Goal: Navigation & Orientation: Find specific page/section

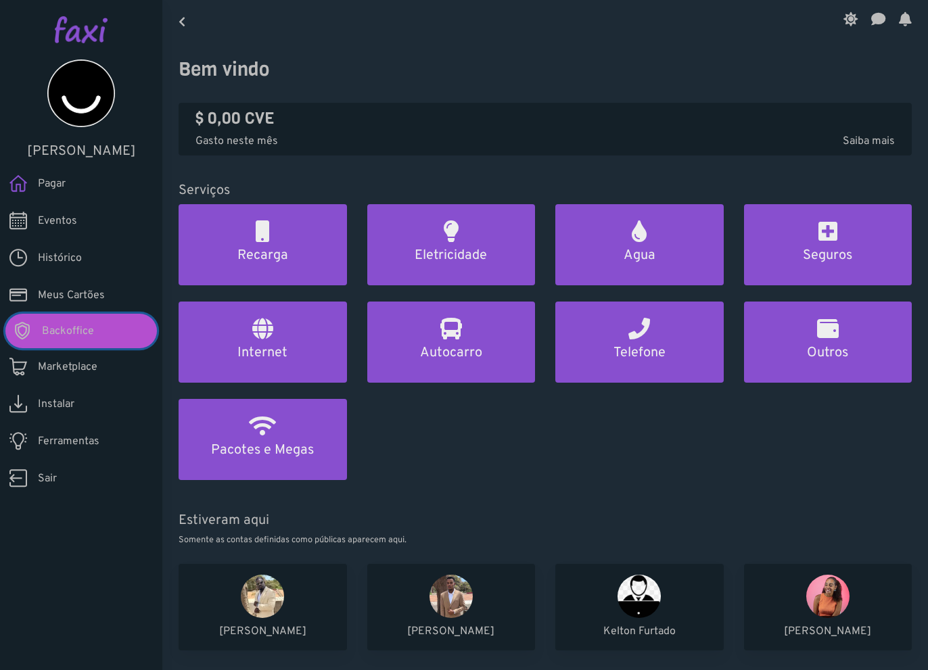
click at [103, 331] on link "Backoffice" at bounding box center [80, 331] width 151 height 34
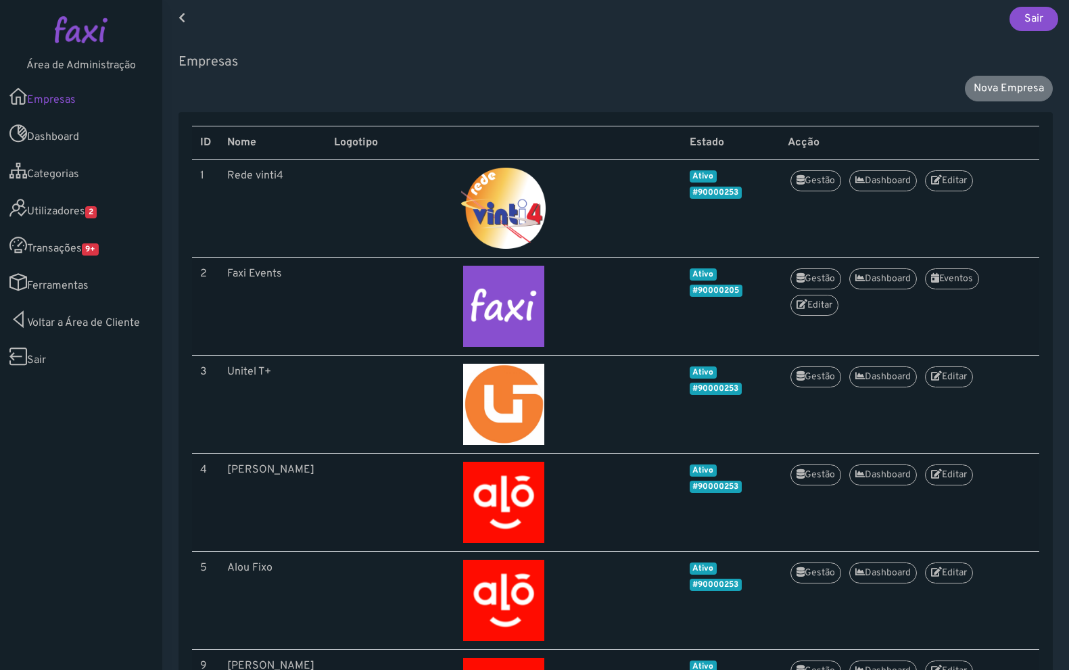
click at [55, 208] on link "Utilizadores 2" at bounding box center [81, 207] width 162 height 37
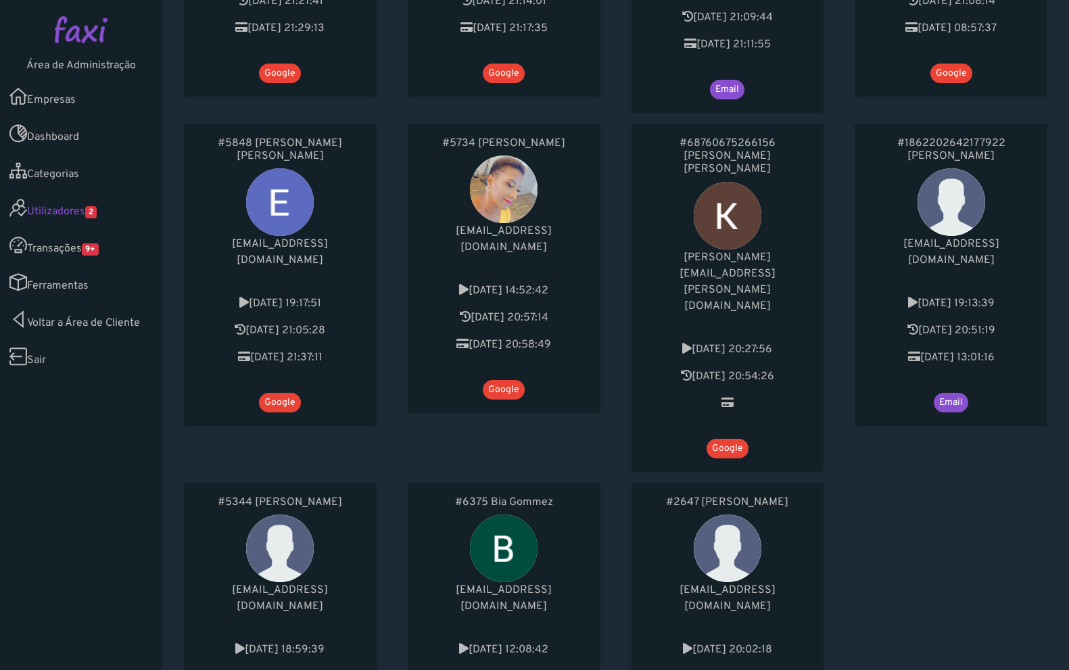
scroll to position [676, 0]
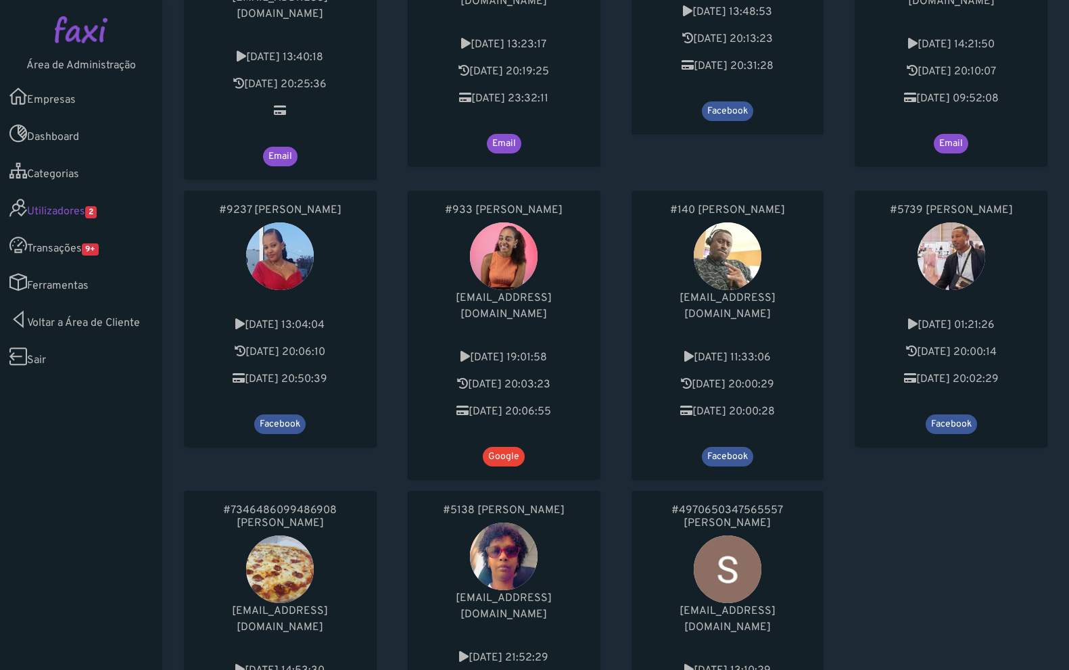
scroll to position [744, 0]
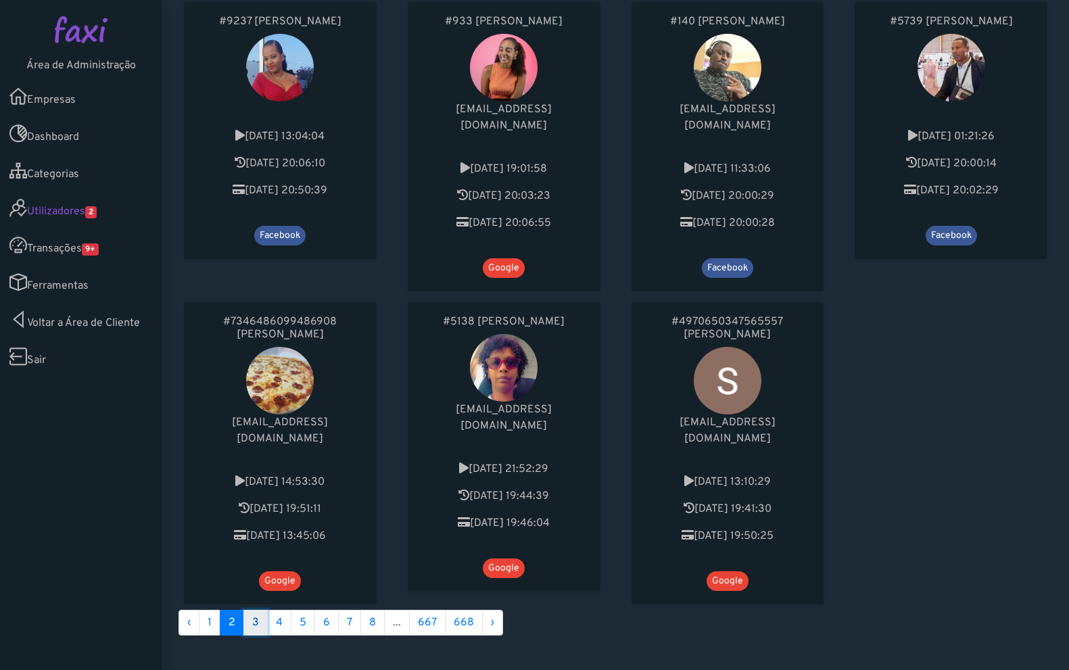
click at [251, 610] on link "3" at bounding box center [255, 623] width 24 height 26
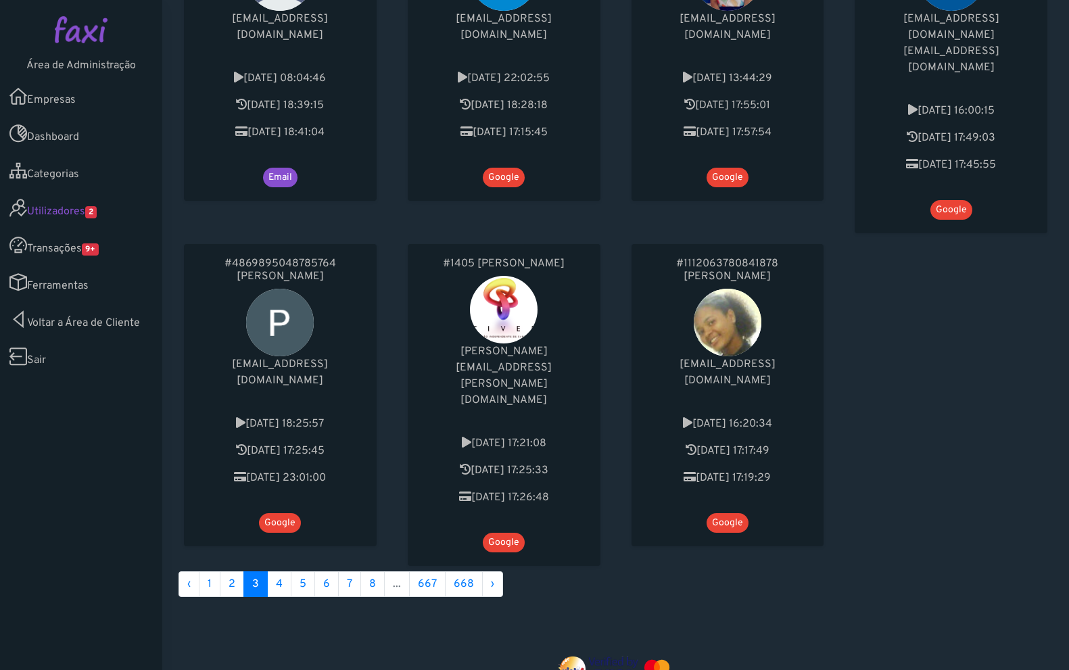
scroll to position [857, 0]
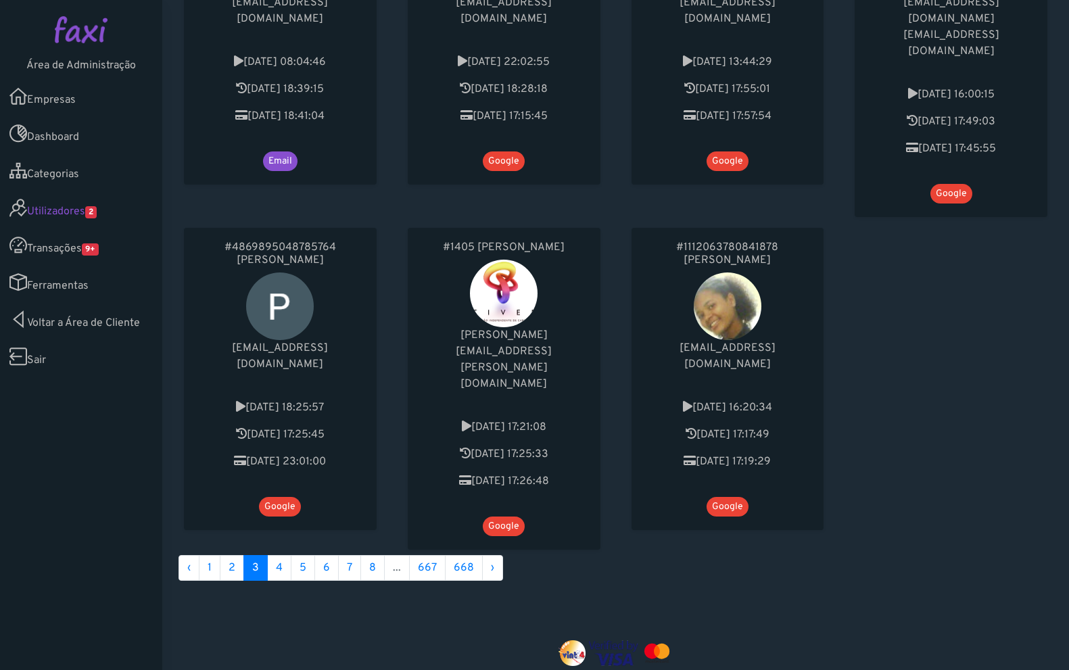
click at [266, 555] on span "3" at bounding box center [255, 568] width 24 height 26
click at [272, 555] on link "4" at bounding box center [279, 568] width 24 height 26
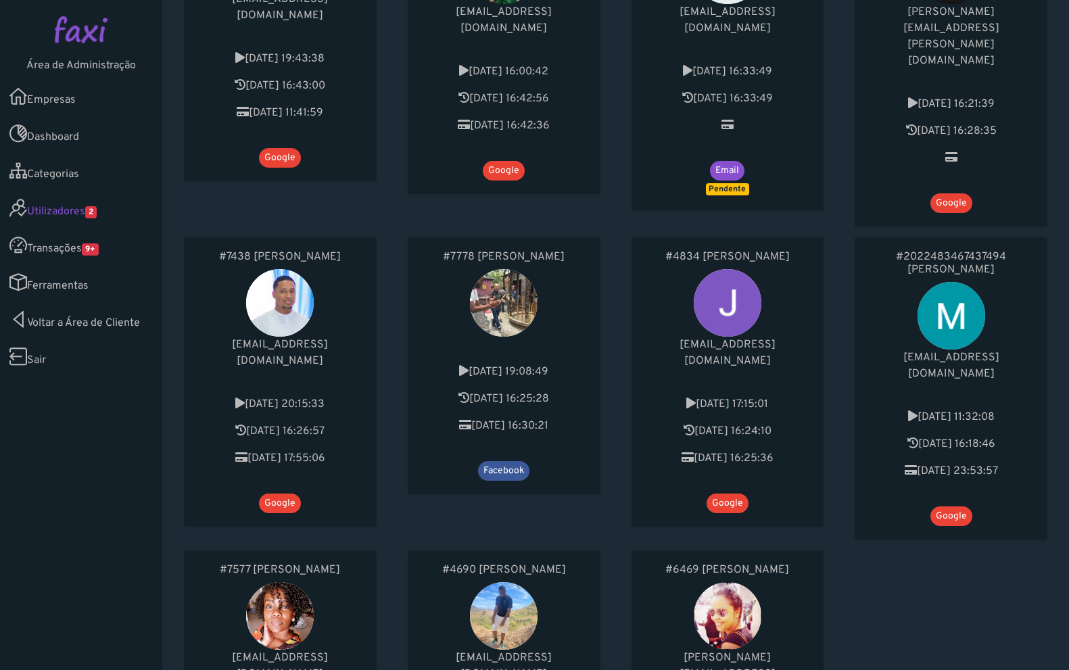
scroll to position [857, 0]
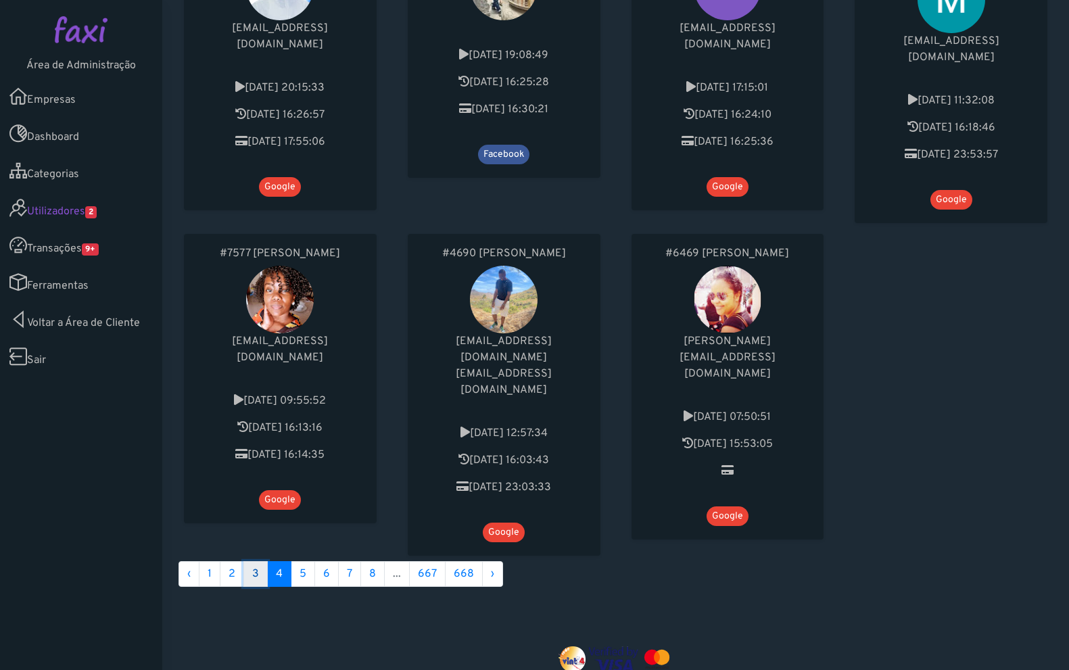
click at [261, 561] on link "3" at bounding box center [255, 574] width 24 height 26
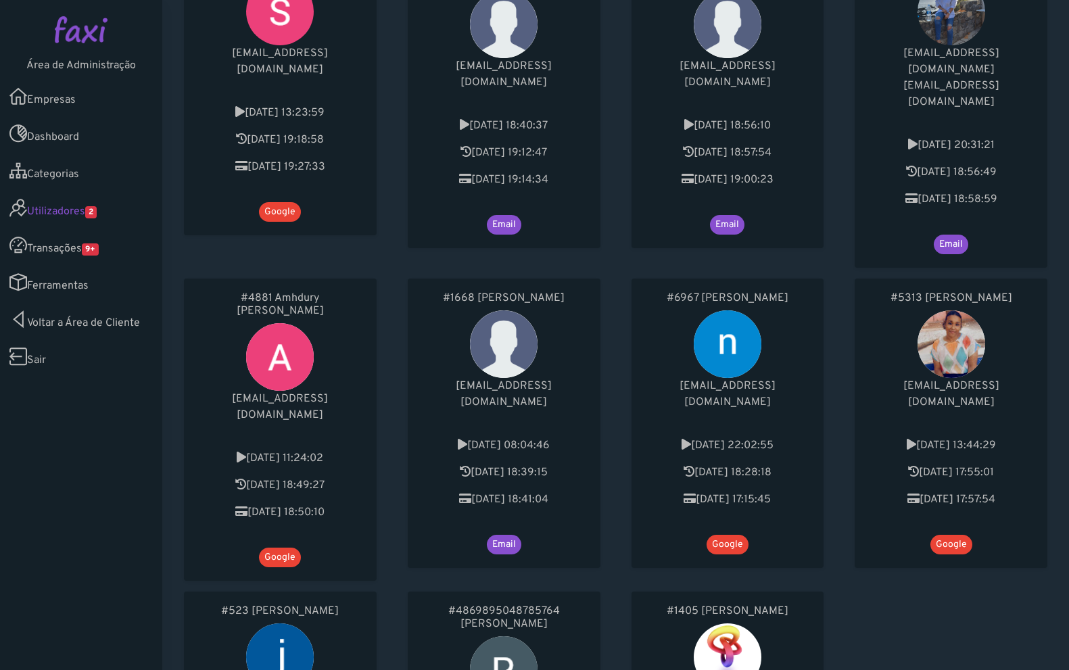
scroll to position [790, 0]
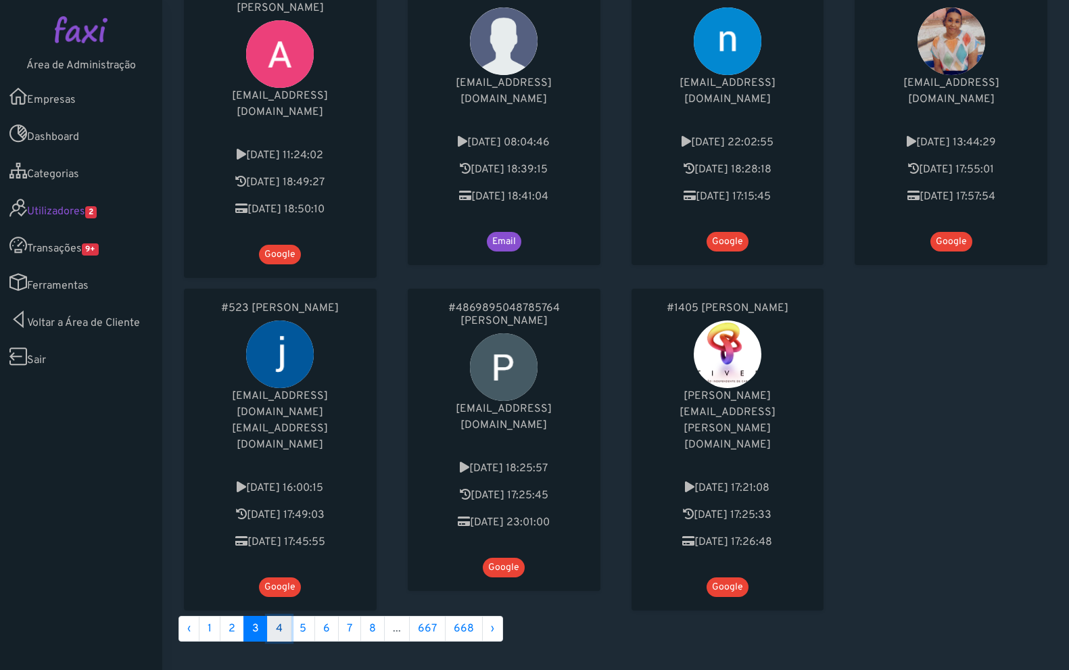
click at [281, 616] on link "4" at bounding box center [279, 629] width 24 height 26
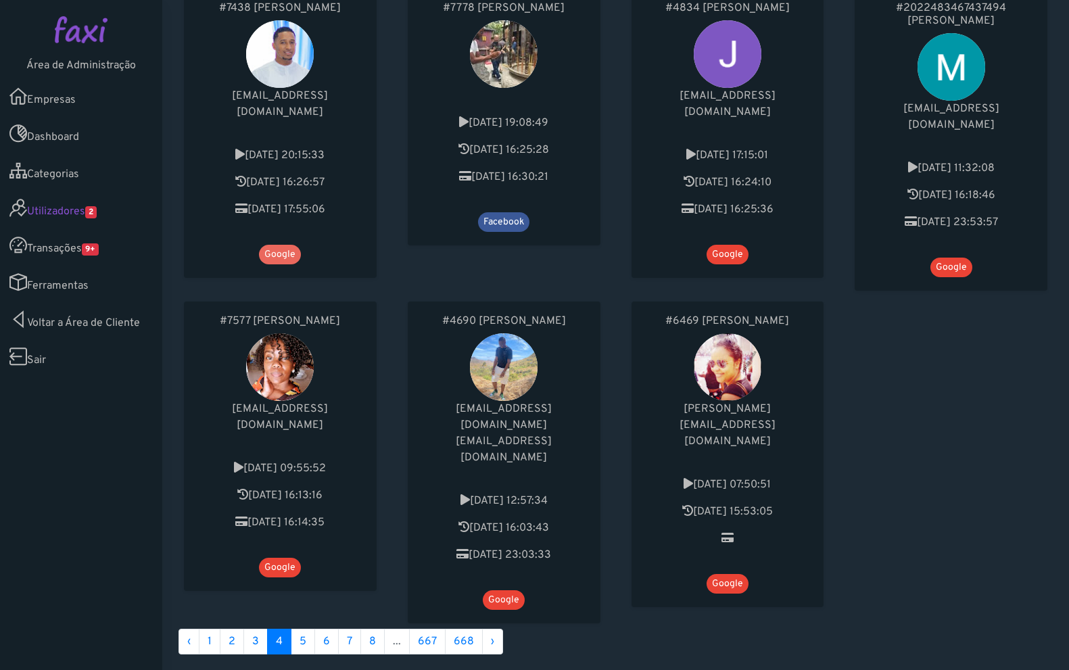
scroll to position [811, 0]
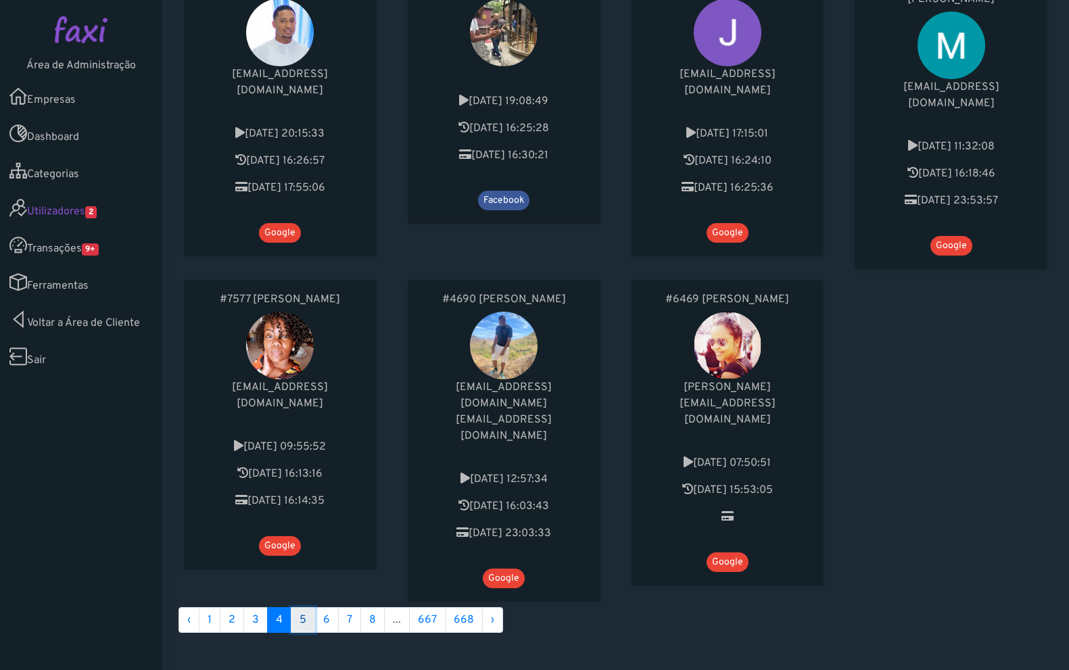
click at [305, 607] on link "5" at bounding box center [303, 620] width 24 height 26
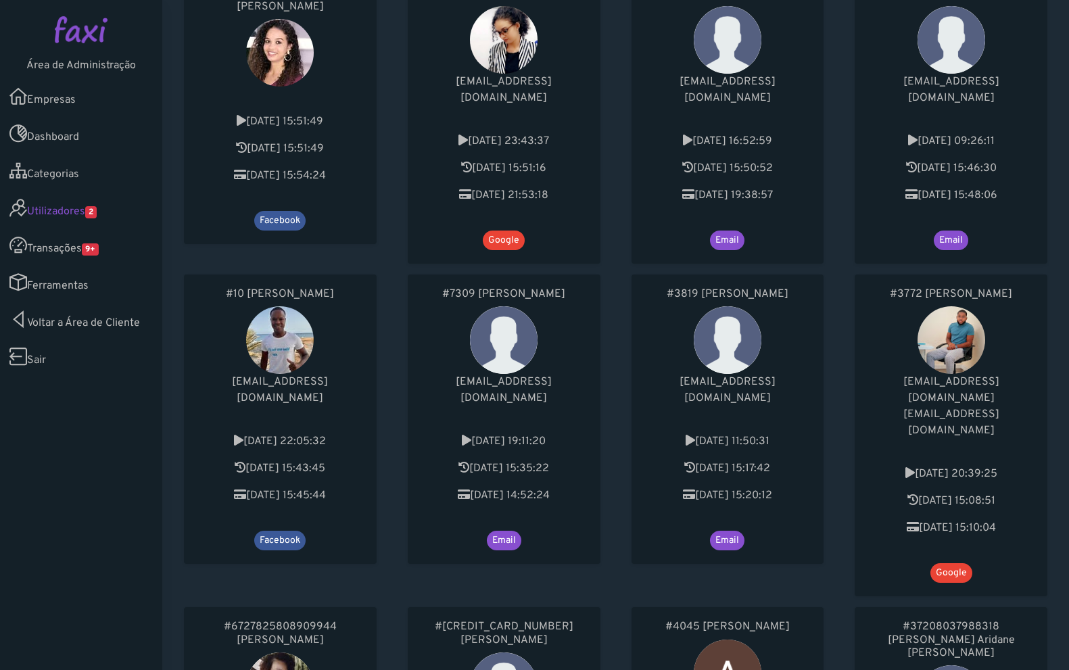
scroll to position [135, 0]
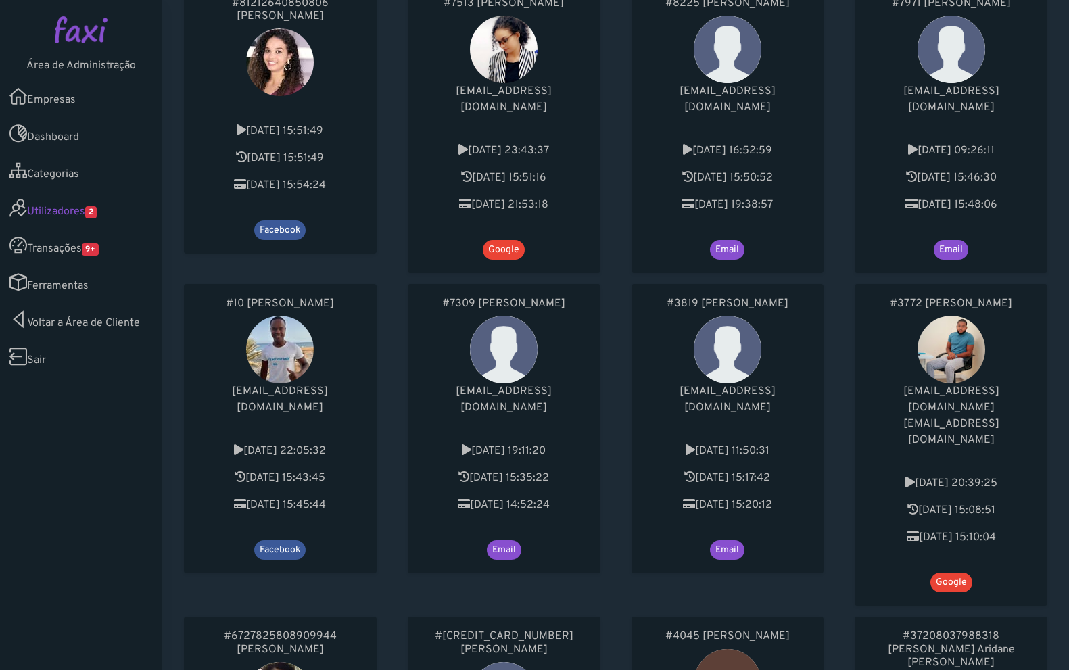
click at [41, 89] on link "Empresas" at bounding box center [81, 96] width 162 height 37
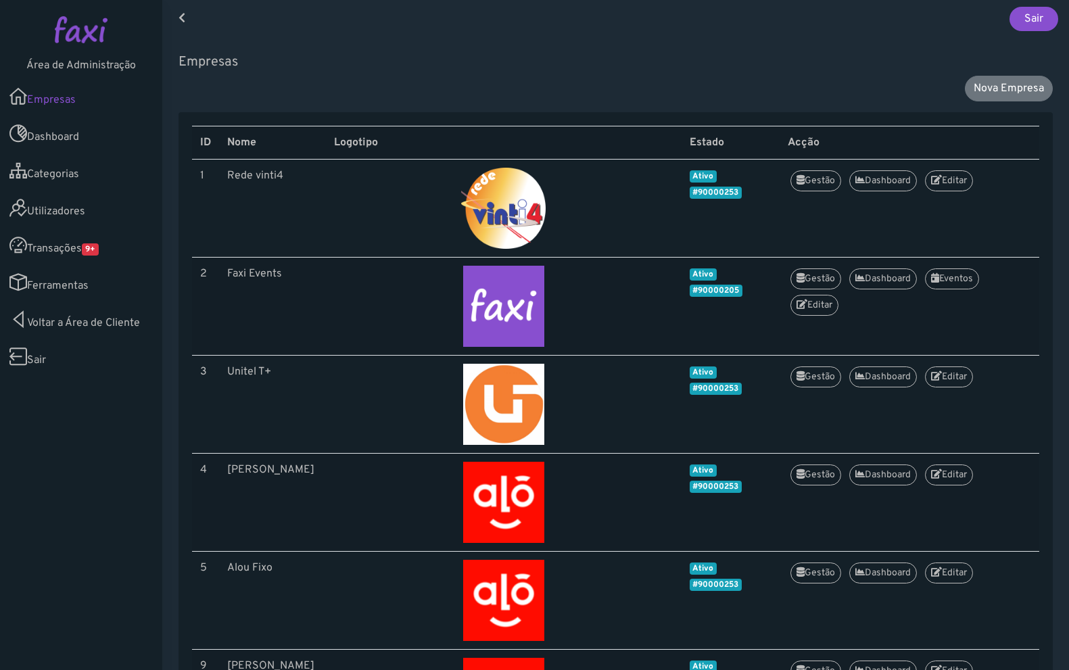
click at [71, 253] on link "Transações 9+" at bounding box center [81, 245] width 162 height 37
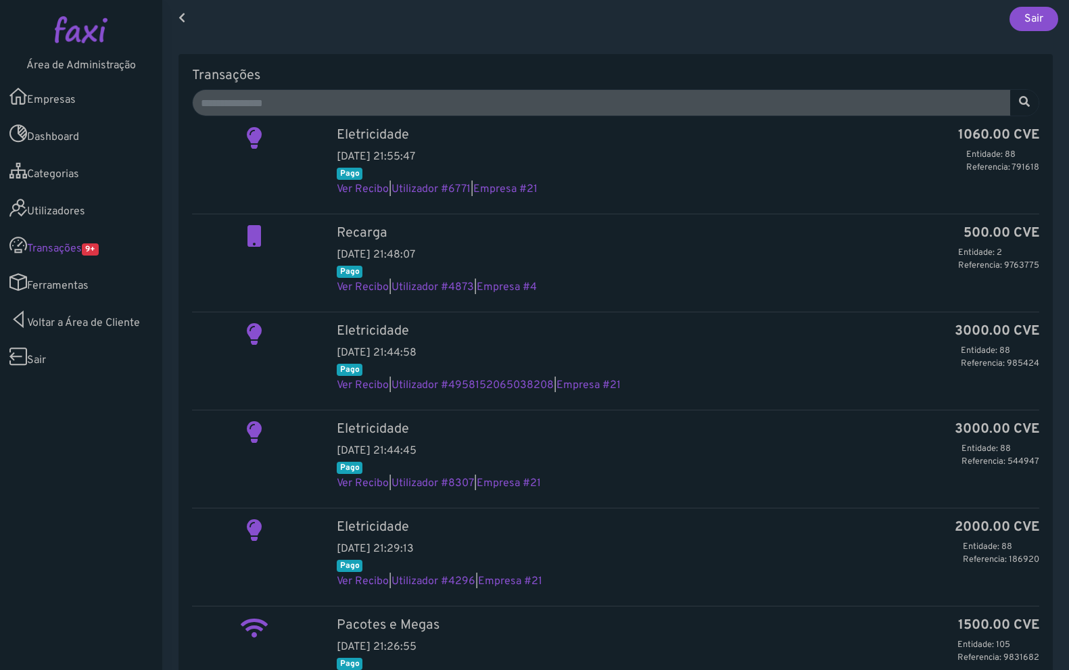
click at [93, 216] on link "Utilizadores" at bounding box center [81, 207] width 162 height 37
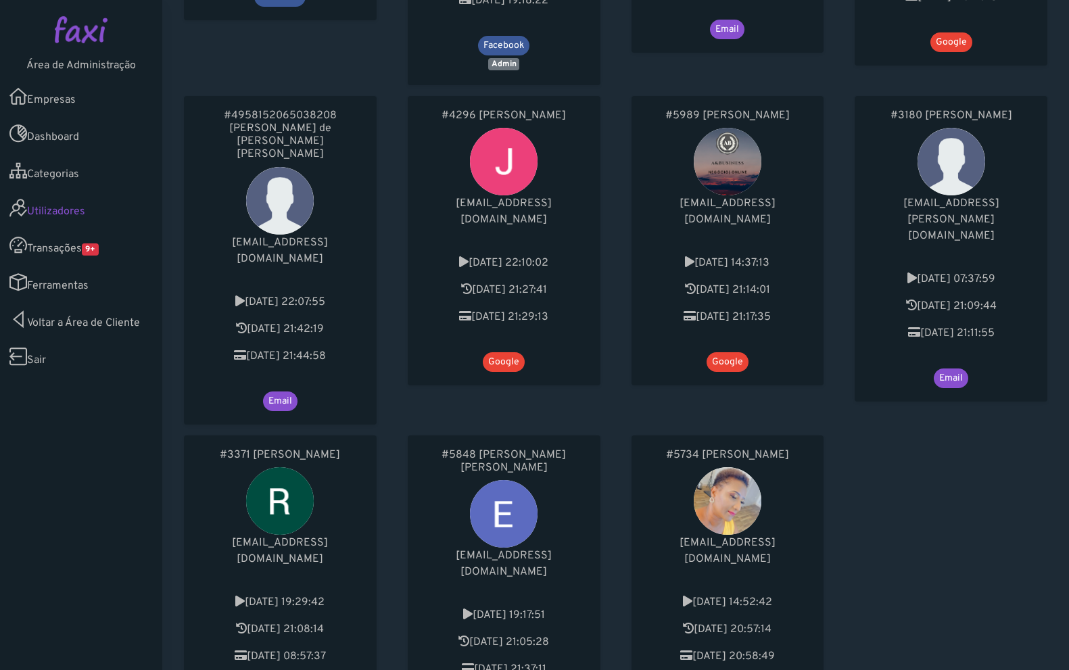
scroll to position [744, 0]
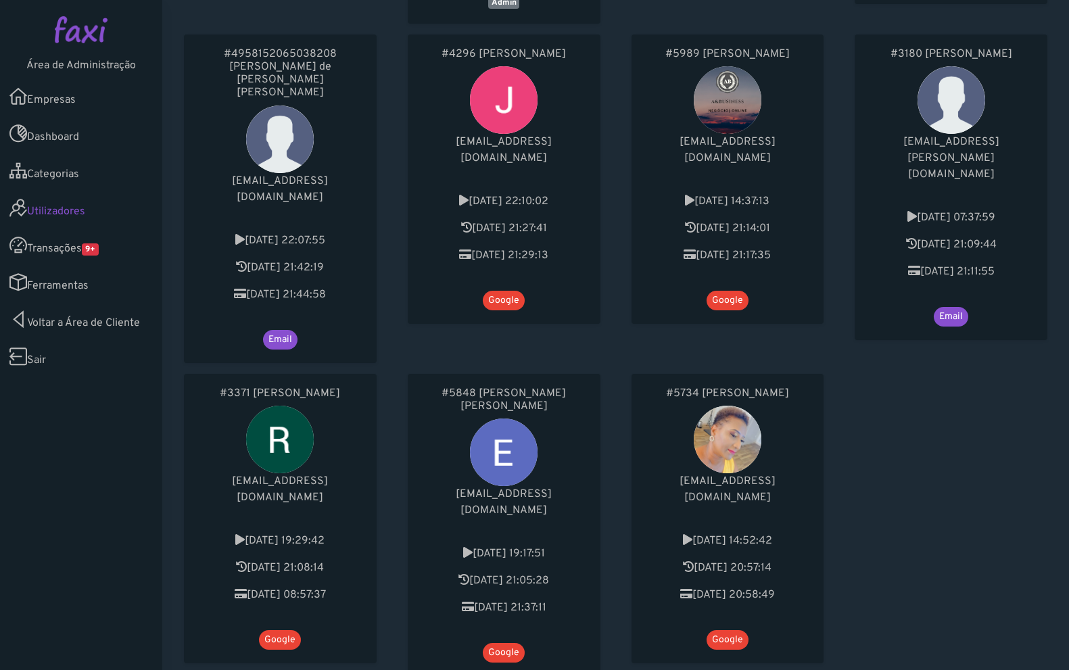
click at [71, 294] on link "Ferramentas" at bounding box center [81, 282] width 162 height 37
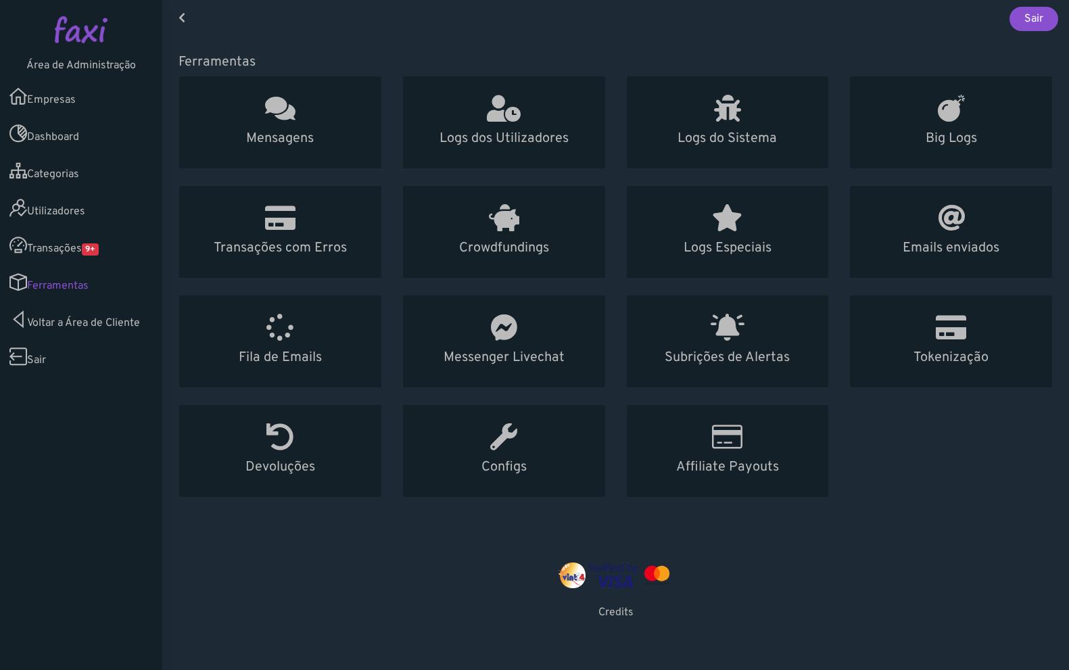
click at [80, 241] on link "Transações 9+" at bounding box center [81, 245] width 162 height 37
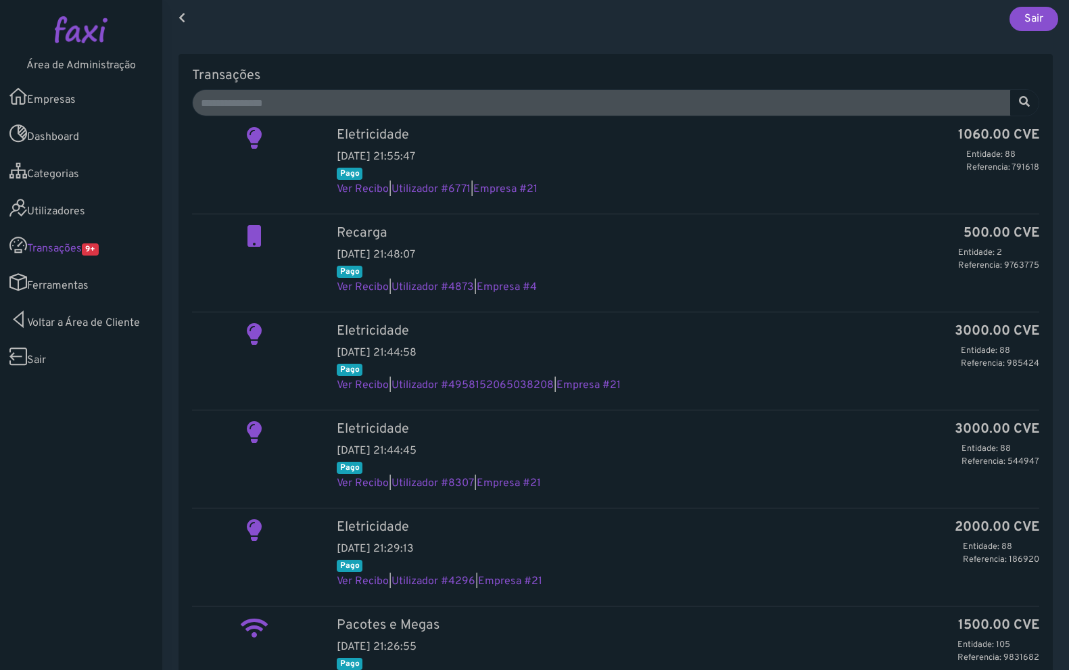
click at [78, 213] on link "Utilizadores" at bounding box center [81, 207] width 162 height 37
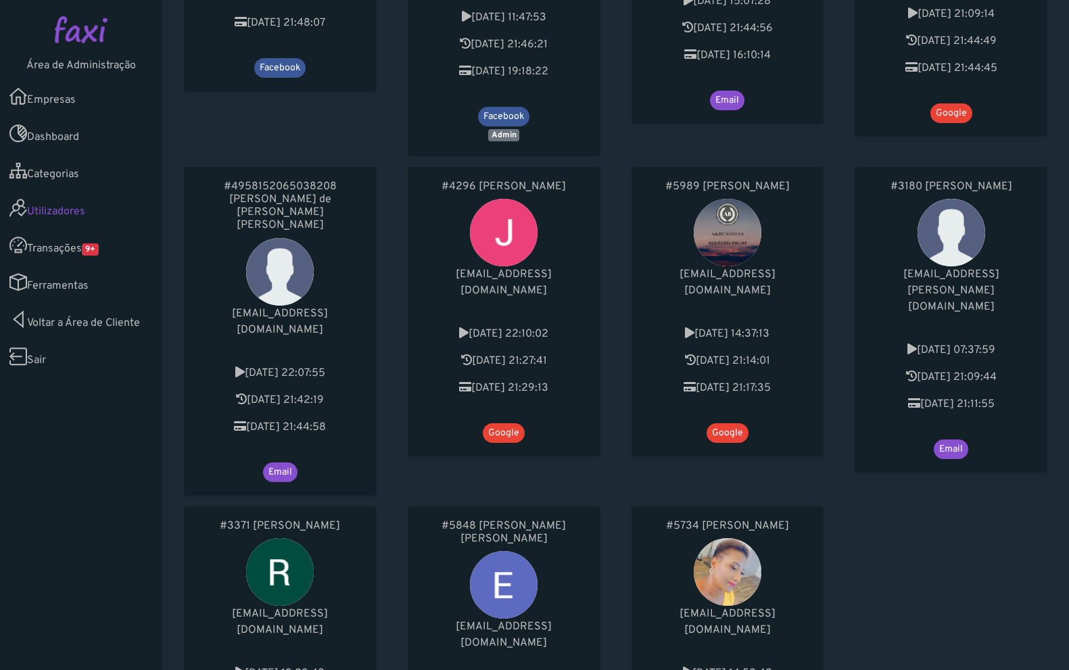
scroll to position [744, 0]
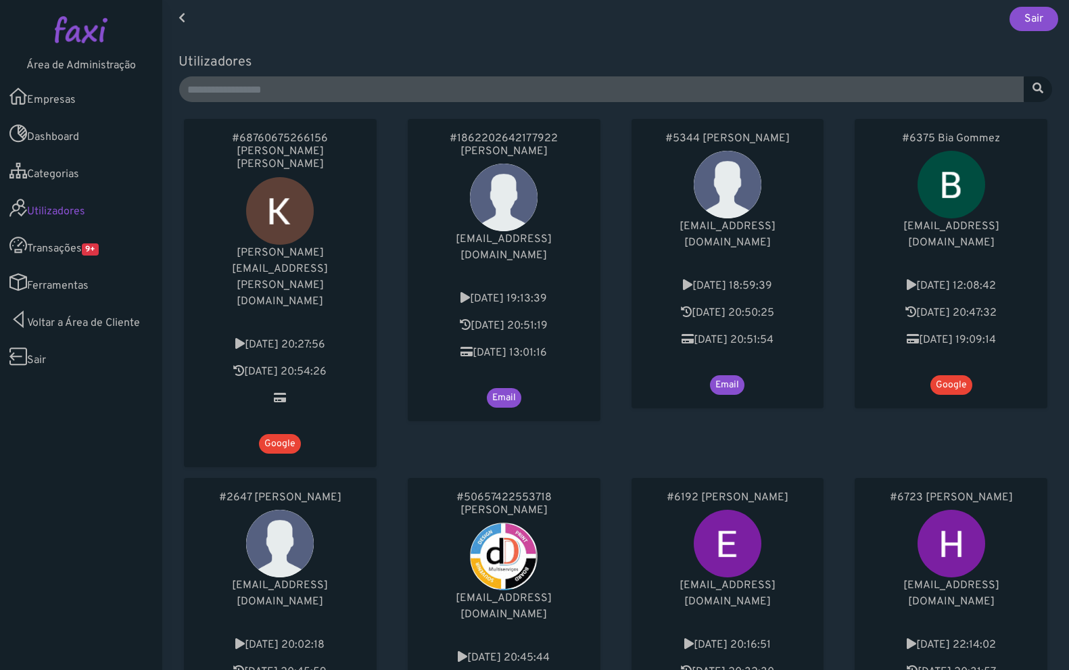
click at [55, 250] on link "Transações 9+" at bounding box center [81, 245] width 162 height 37
